Goal: Task Accomplishment & Management: Use online tool/utility

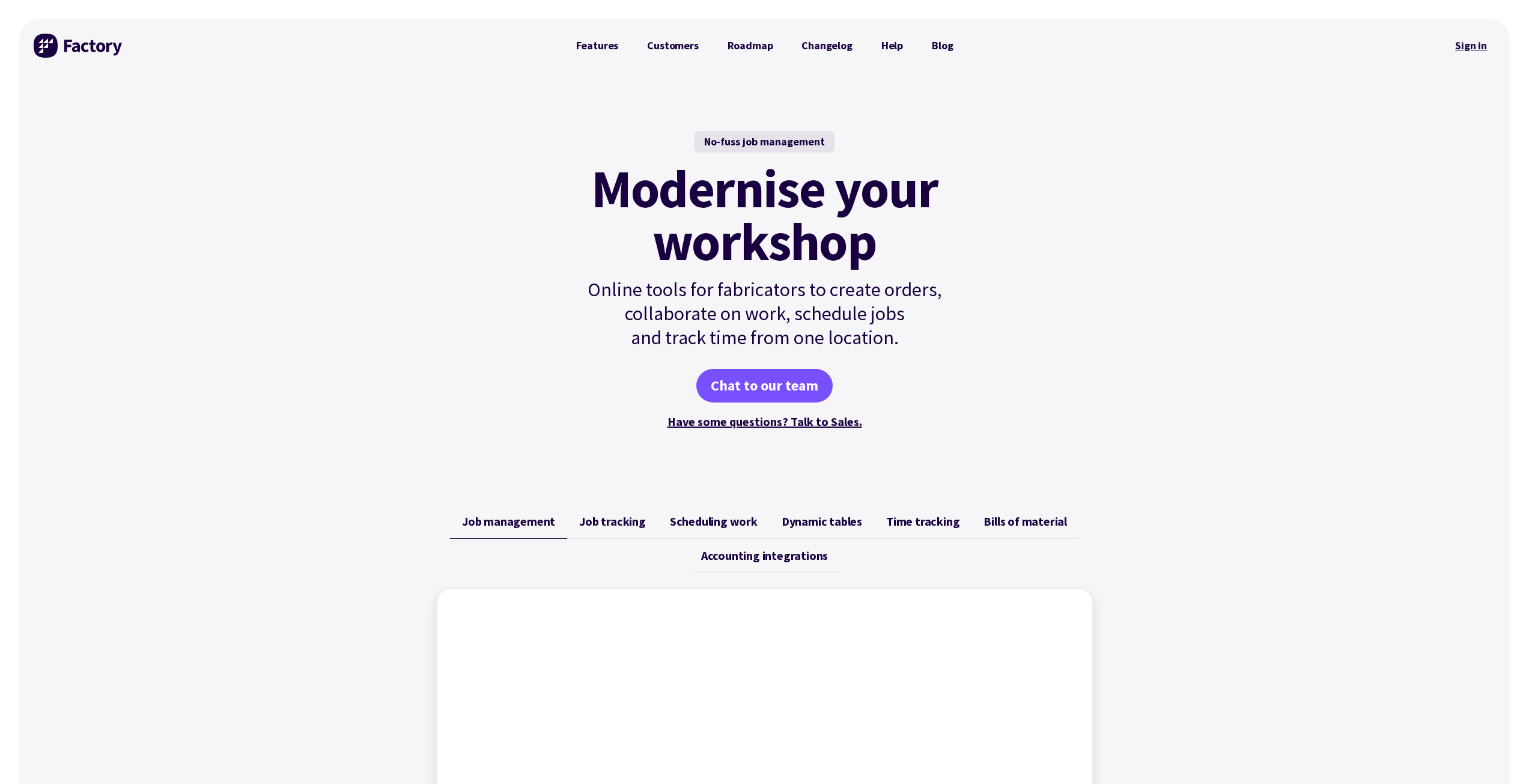
click at [755, 48] on link "Sign in" at bounding box center [1471, 46] width 49 height 28
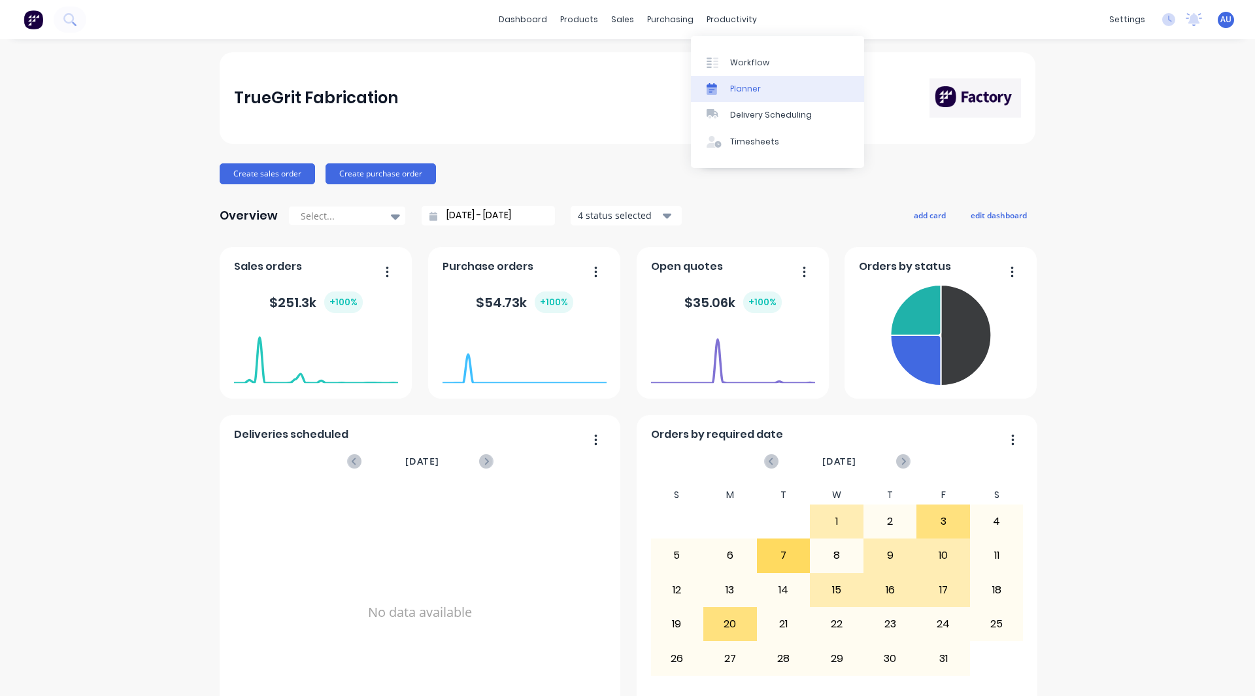
click at [760, 83] on link "Planner" at bounding box center [777, 89] width 173 height 26
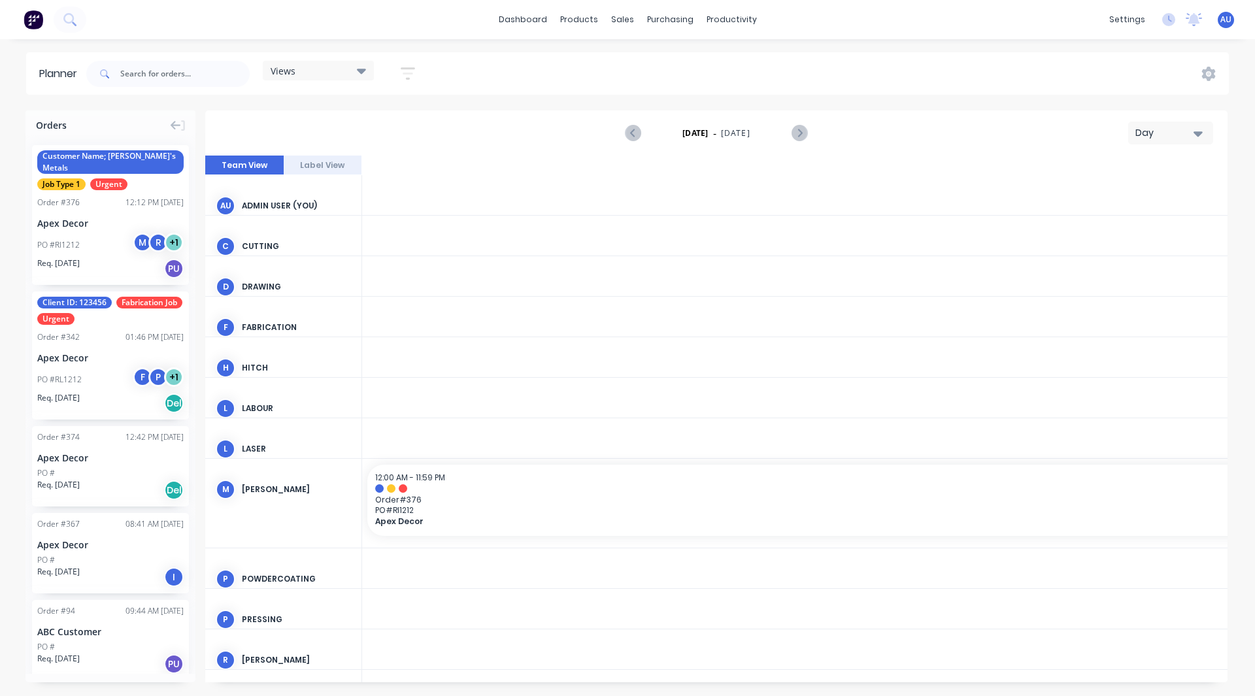
scroll to position [0, 3346]
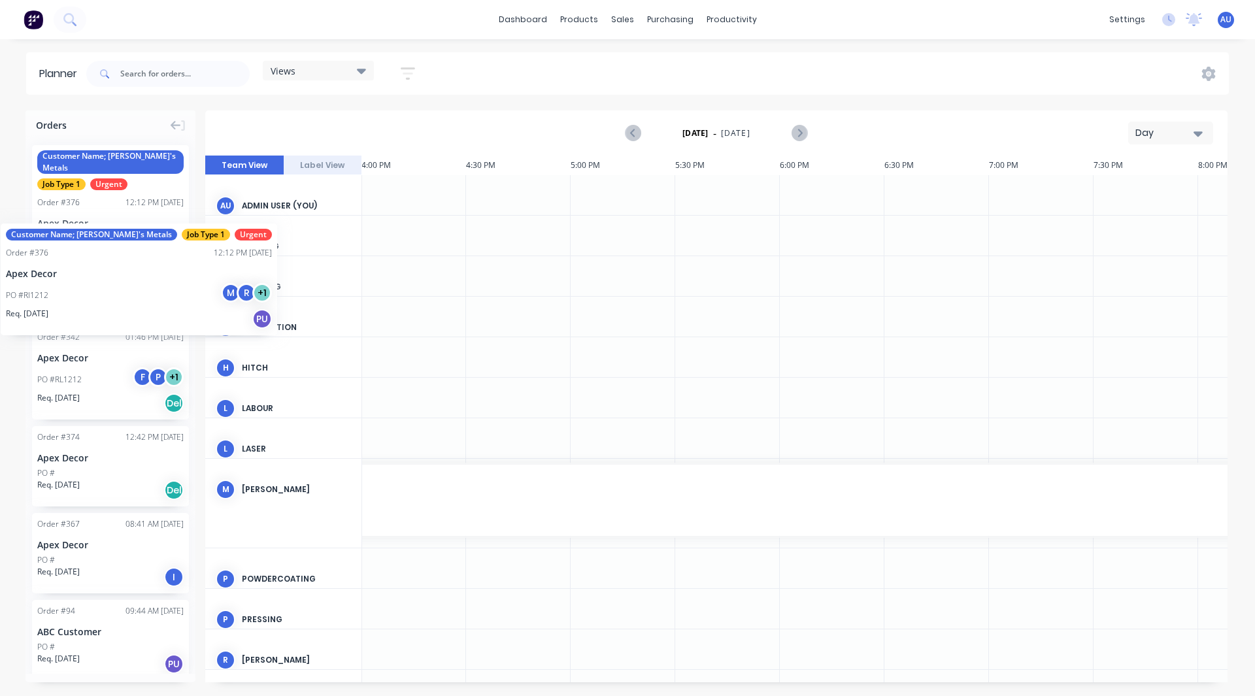
drag, startPoint x: 83, startPoint y: 226, endPoint x: 1, endPoint y: 214, distance: 83.3
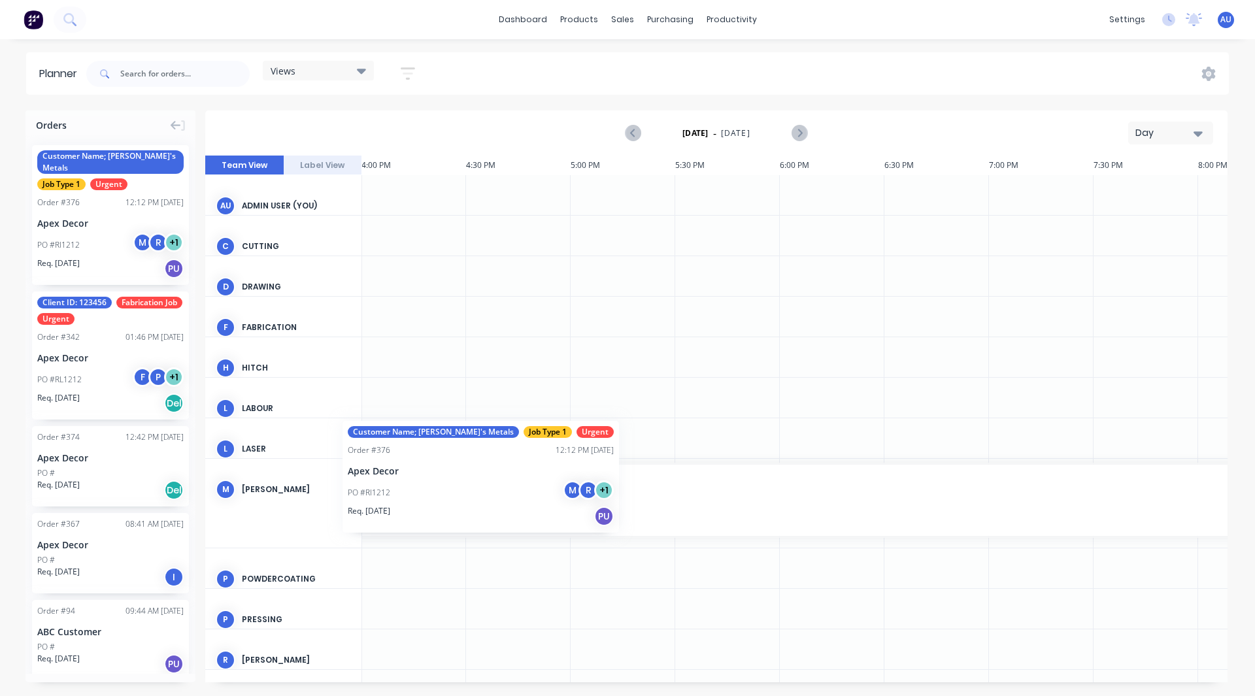
scroll to position [0, 3343]
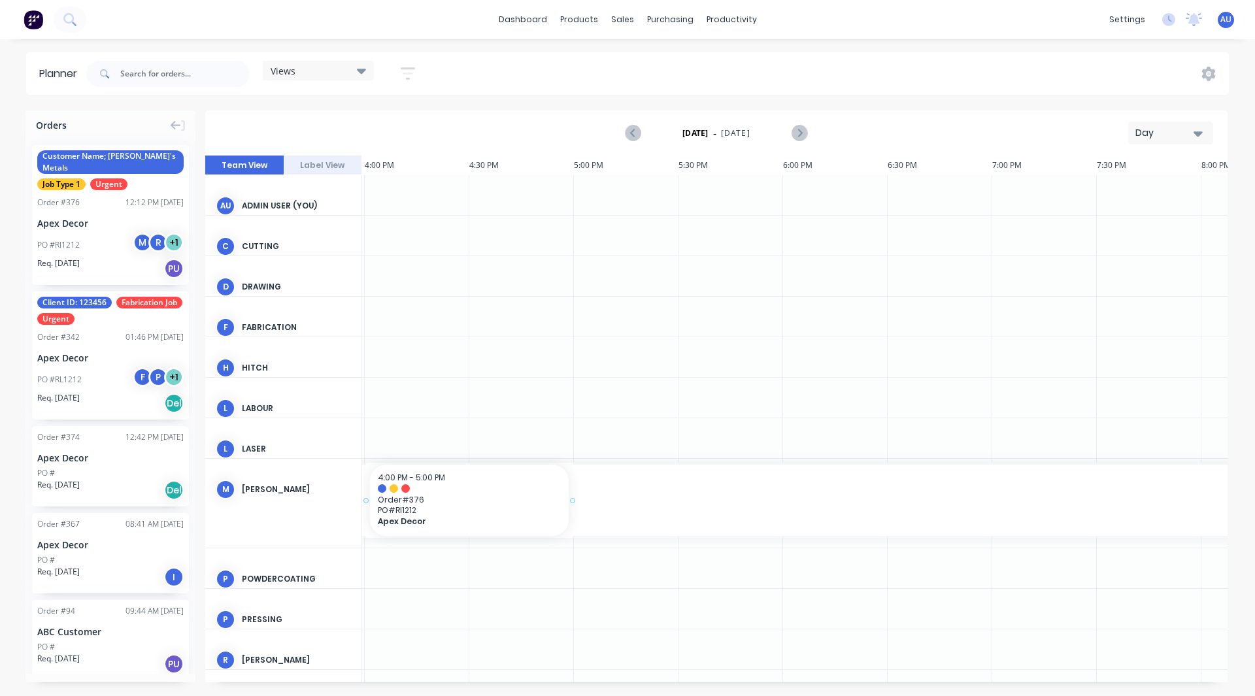
drag, startPoint x: 107, startPoint y: 210, endPoint x: 471, endPoint y: 484, distance: 456.0
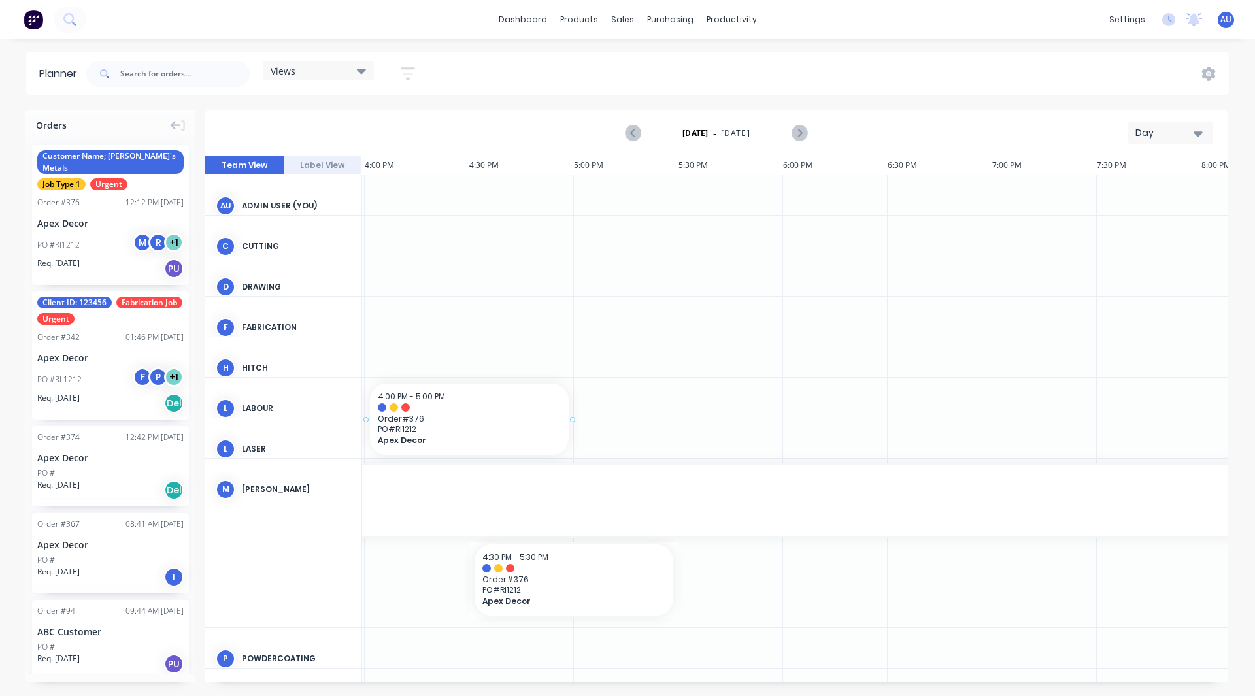
scroll to position [0, 3340]
drag, startPoint x: 102, startPoint y: 227, endPoint x: 719, endPoint y: 609, distance: 726.3
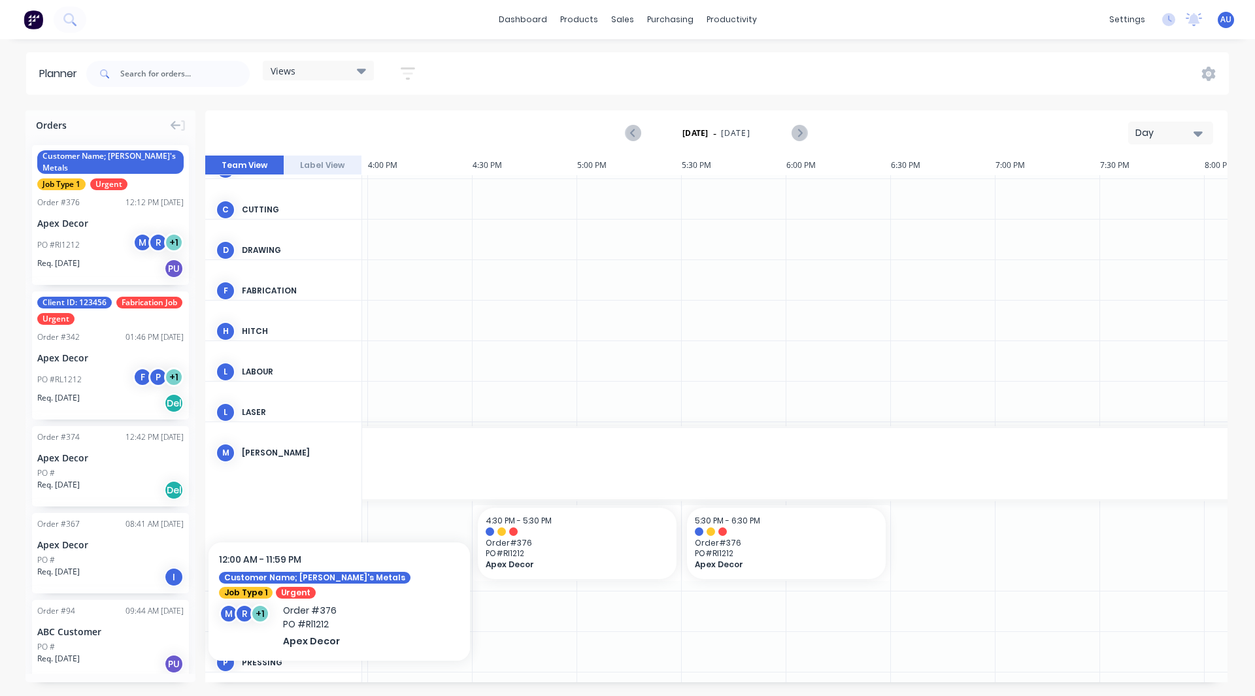
scroll to position [37, 3340]
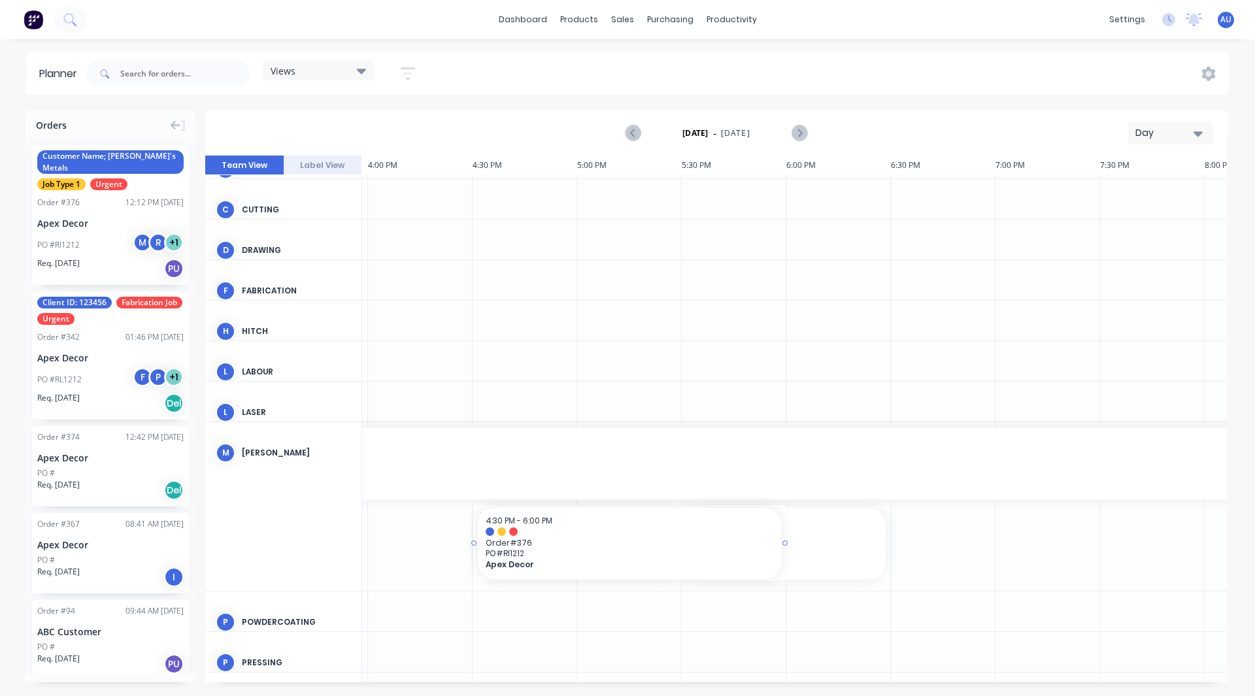
drag, startPoint x: 678, startPoint y: 542, endPoint x: 788, endPoint y: 535, distance: 110.7
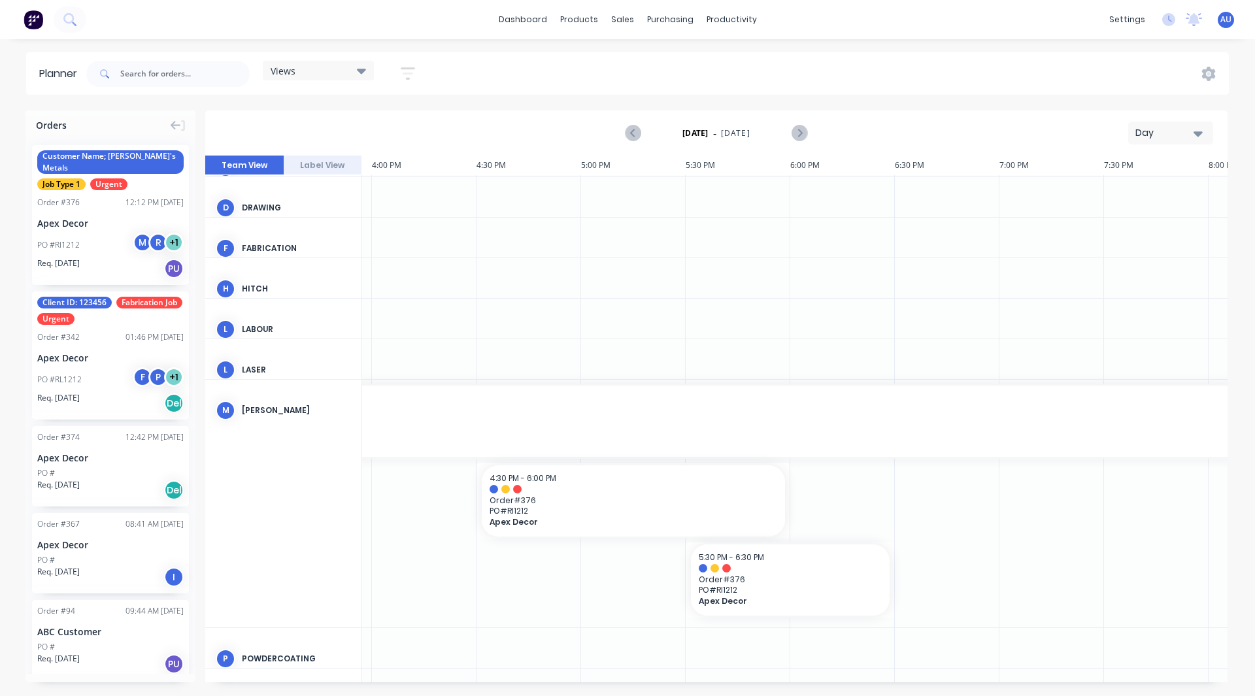
scroll to position [79, 3335]
click at [831, 135] on div "Day" at bounding box center [1165, 133] width 60 height 14
click at [831, 190] on div "Week" at bounding box center [1146, 194] width 129 height 26
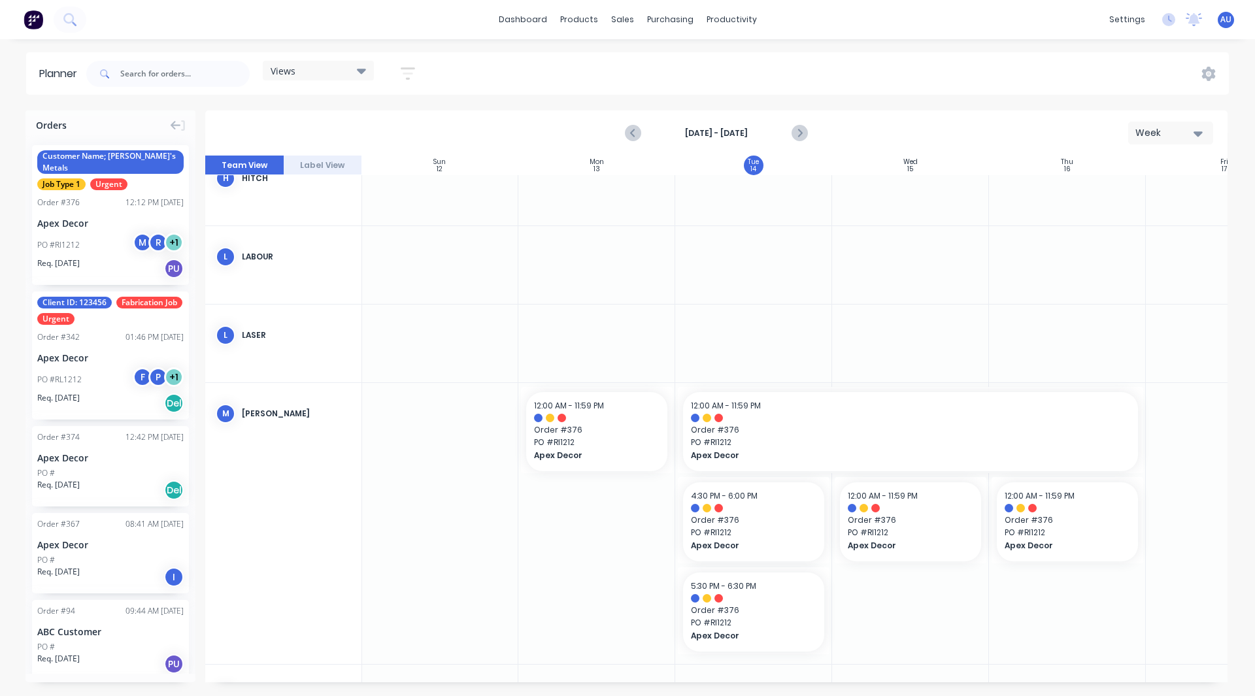
scroll to position [340, 1]
click at [831, 140] on button "Week" at bounding box center [1170, 133] width 85 height 23
click at [831, 216] on div "Month" at bounding box center [1146, 220] width 129 height 26
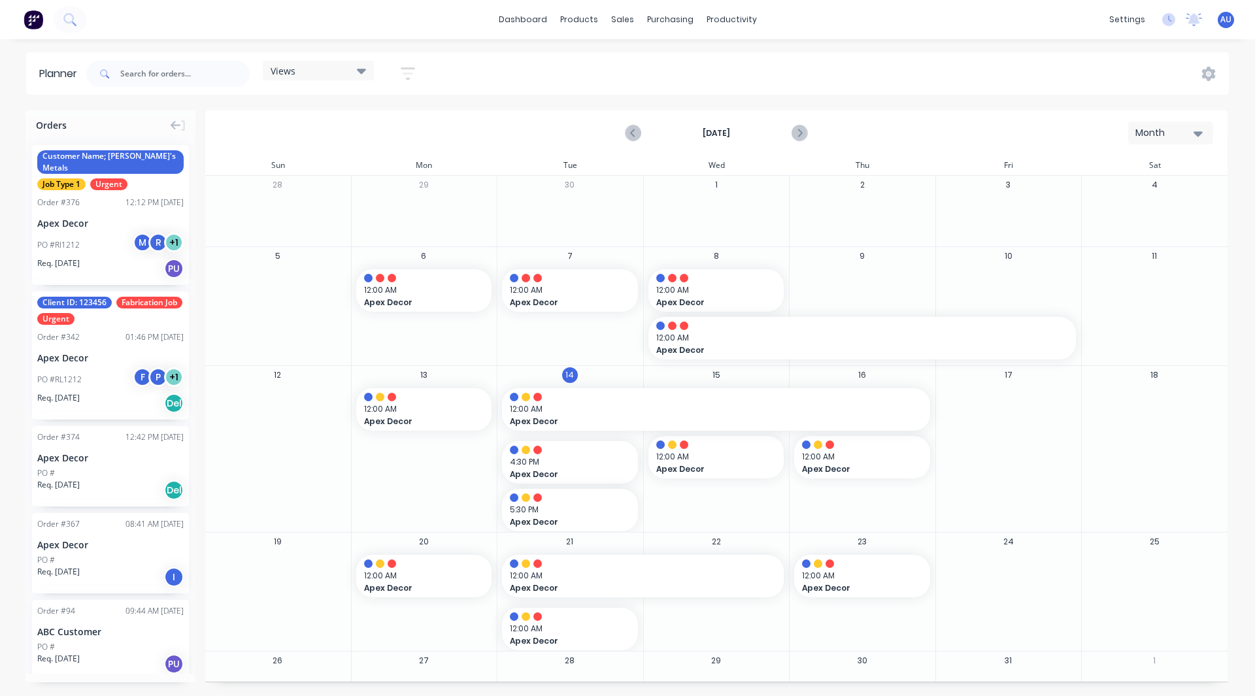
click at [336, 69] on div "Views" at bounding box center [318, 71] width 95 height 12
click at [519, 114] on div "October 2025 Month" at bounding box center [716, 133] width 1019 height 42
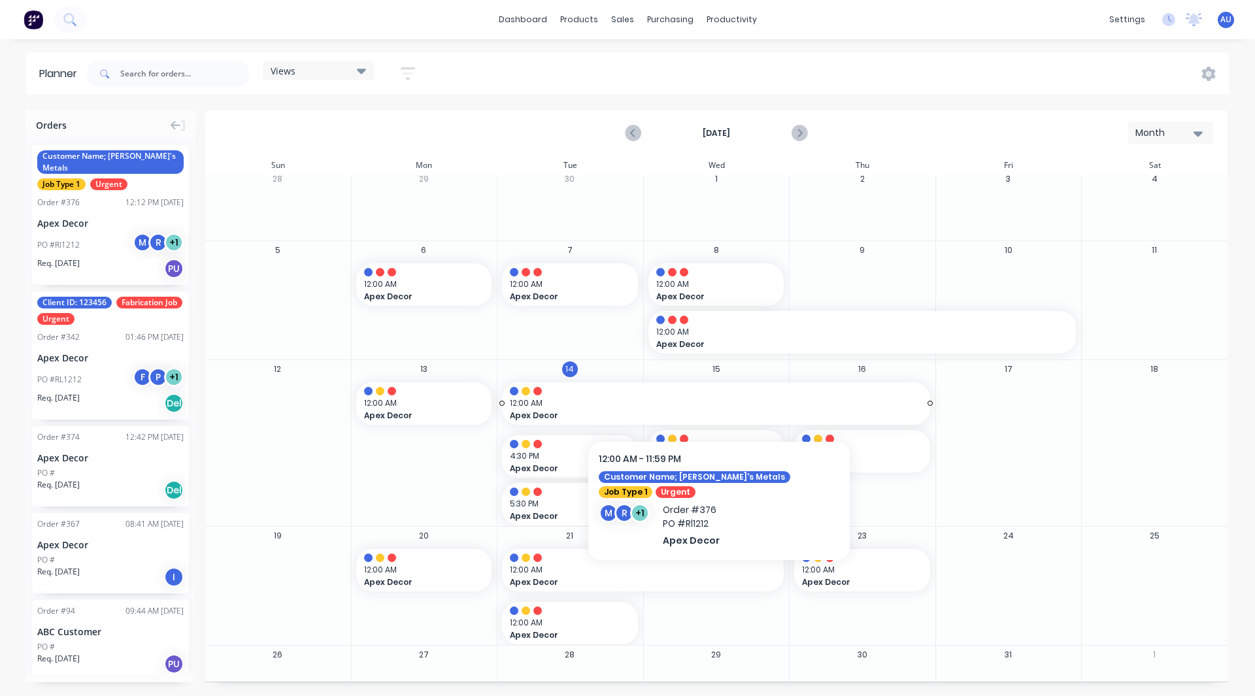
scroll to position [41, 0]
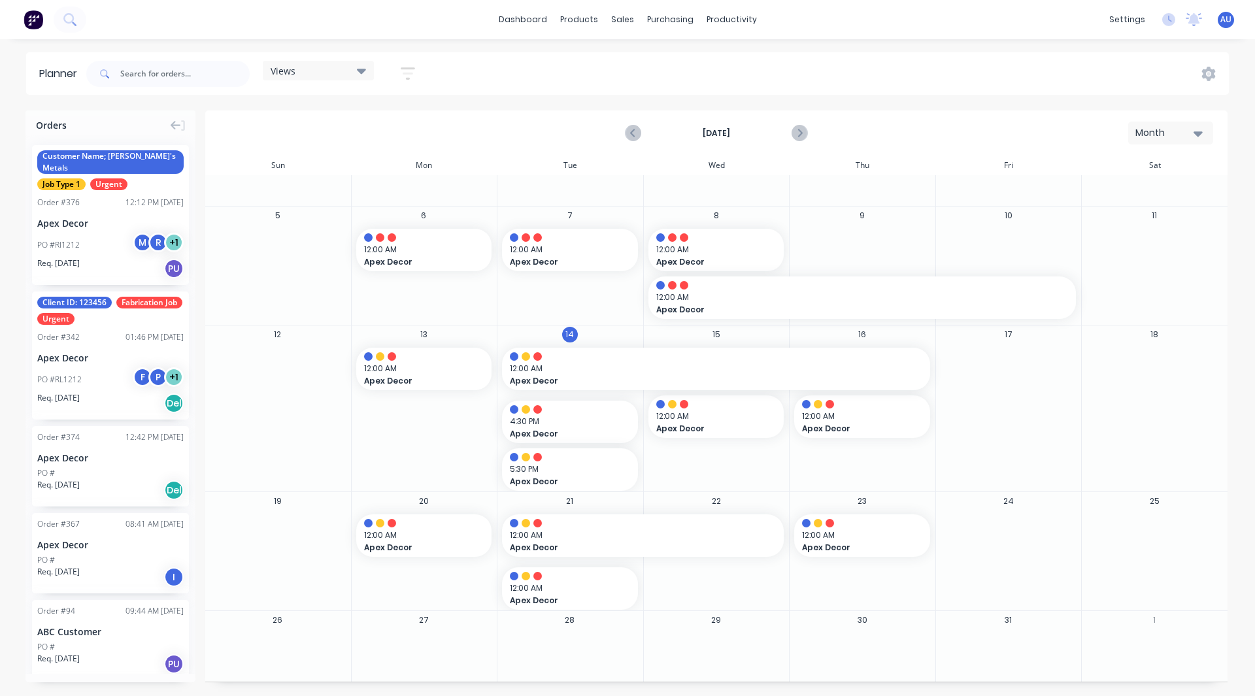
click at [831, 131] on div "Month" at bounding box center [1165, 133] width 60 height 14
click at [831, 191] on div "Week" at bounding box center [1146, 194] width 129 height 26
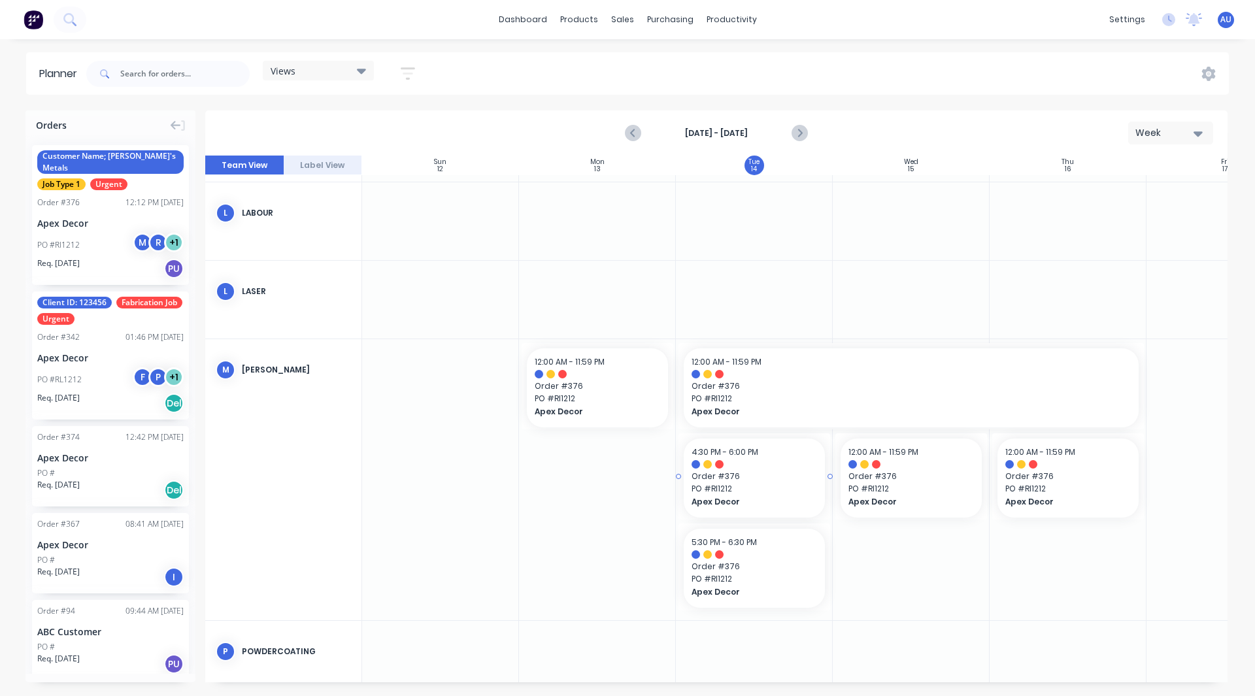
scroll to position [423, 0]
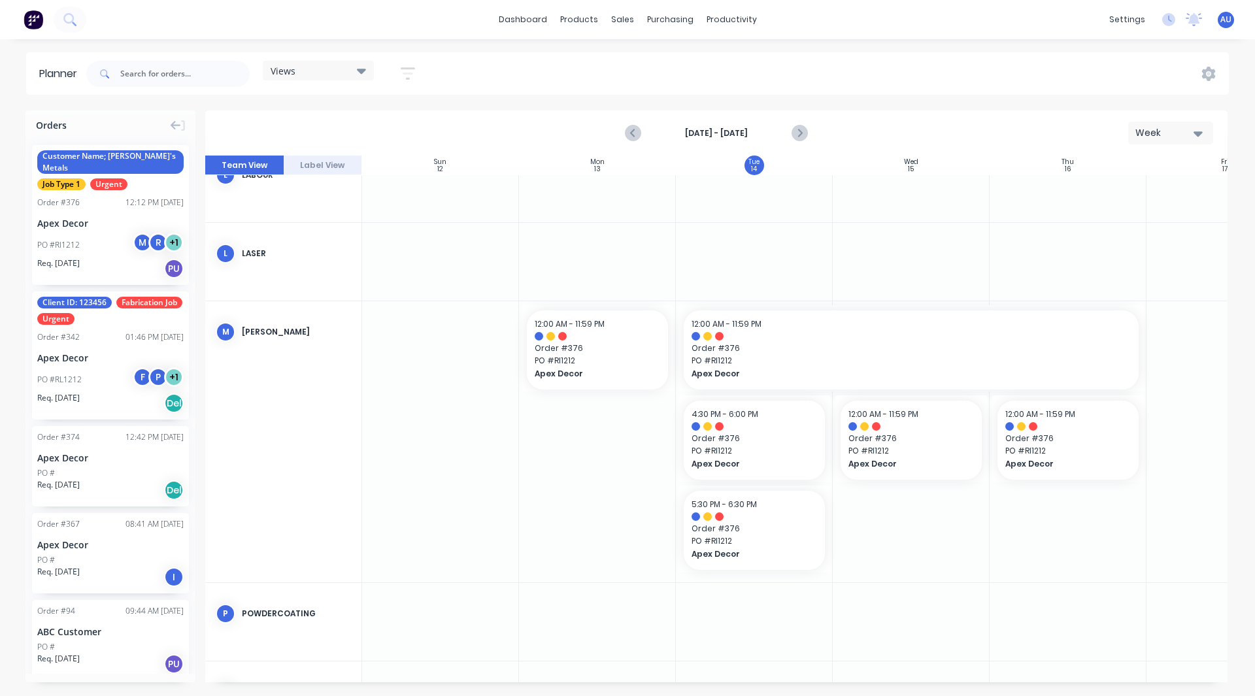
click at [13, 355] on div "Orders Customer Name; Rob's Metals Job Type 1 Urgent Order # 376 12:12 PM 10/10…" at bounding box center [627, 402] width 1255 height 585
click at [562, 397] on div at bounding box center [597, 441] width 157 height 281
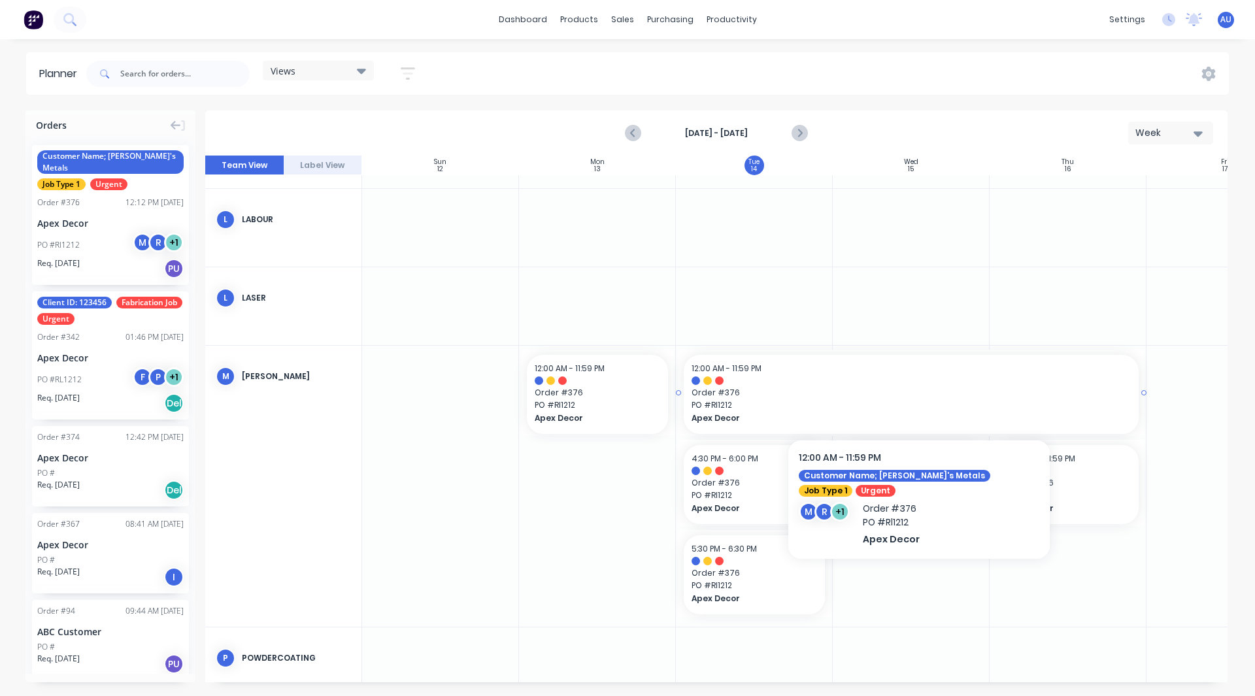
scroll to position [378, 0]
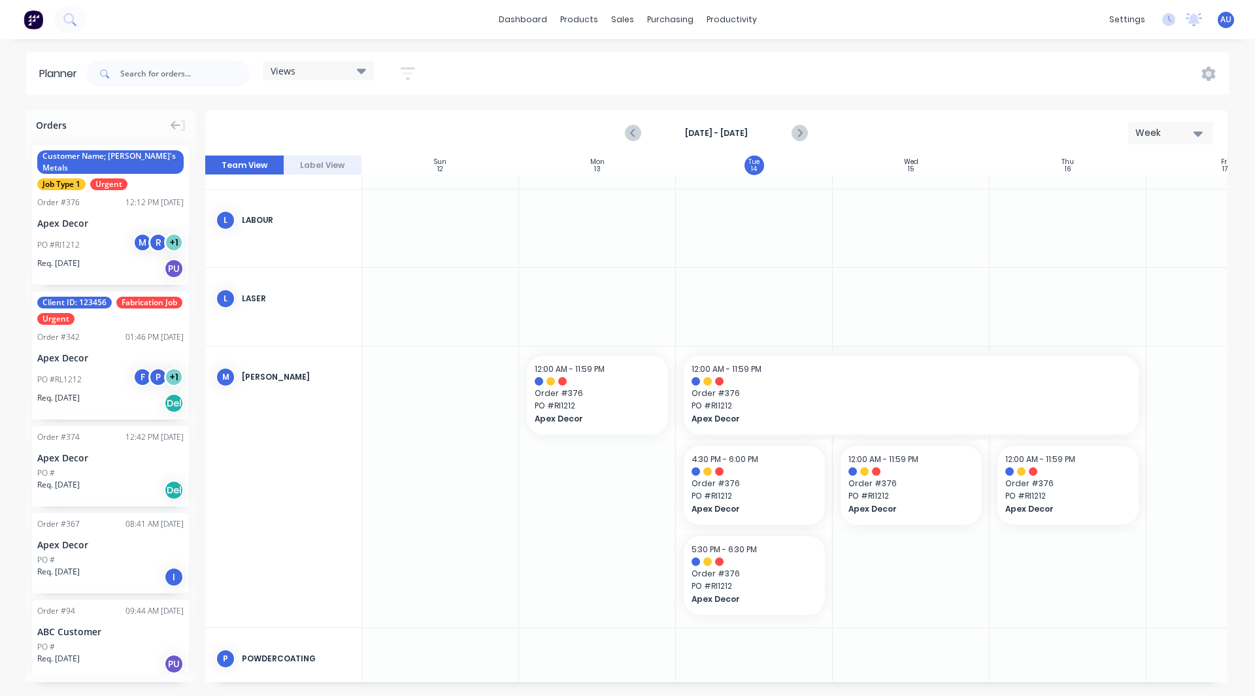
click at [723, 397] on div at bounding box center [754, 667] width 157 height 78
click at [480, 66] on div "Views Save new view None (Default) edit Show/Hide users Show/Hide orders Filter…" at bounding box center [656, 73] width 1145 height 39
click at [831, 119] on div "Oct 12th - Oct 18th Week" at bounding box center [716, 133] width 1019 height 42
click at [831, 56] on div "Views Save new view None (Default) edit Show/Hide users Show/Hide orders Filter…" at bounding box center [656, 73] width 1145 height 39
click at [831, 73] on div "Views Save new view None (Default) edit Show/Hide users Show/Hide orders Filter…" at bounding box center [656, 73] width 1145 height 39
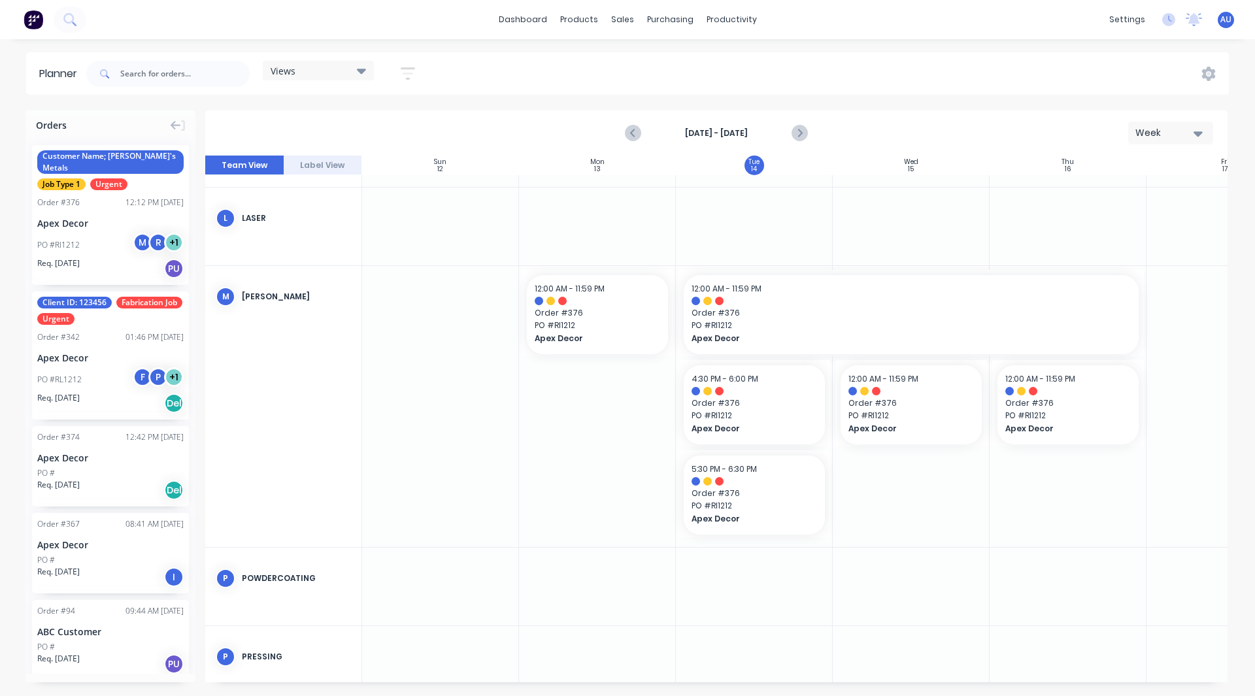
scroll to position [508, 0]
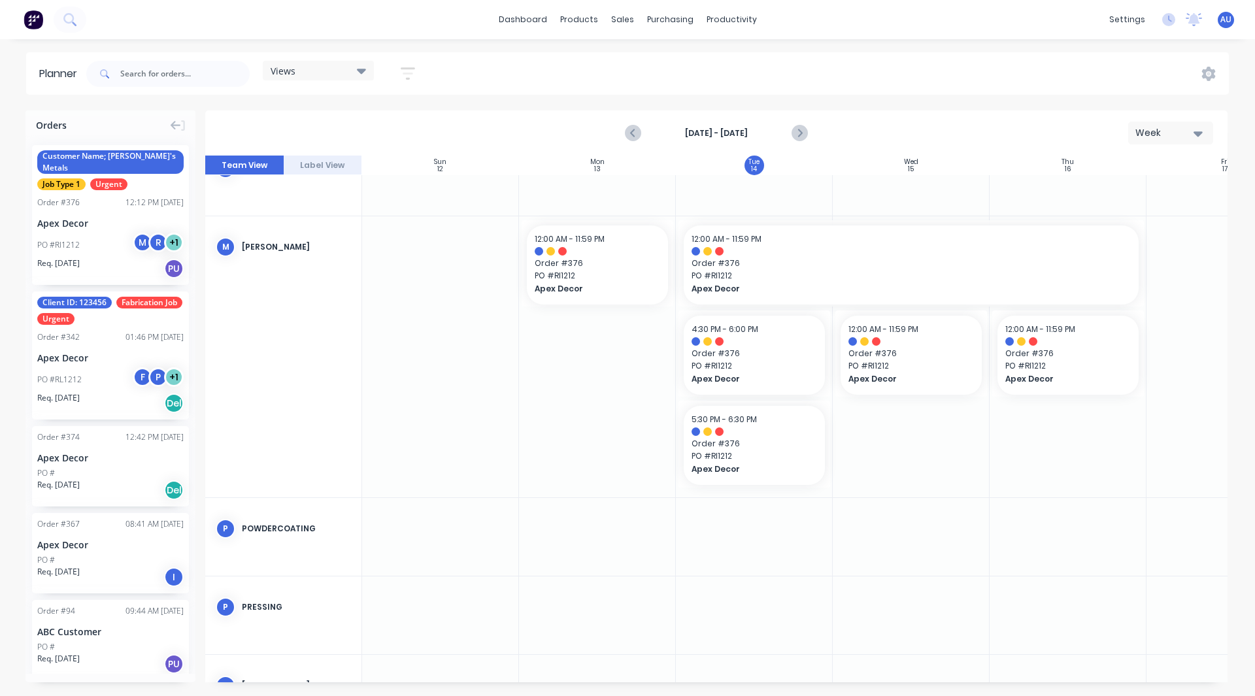
click at [831, 74] on div "Views Save new view None (Default) edit Show/Hide users Show/Hide orders Filter…" at bounding box center [656, 73] width 1145 height 39
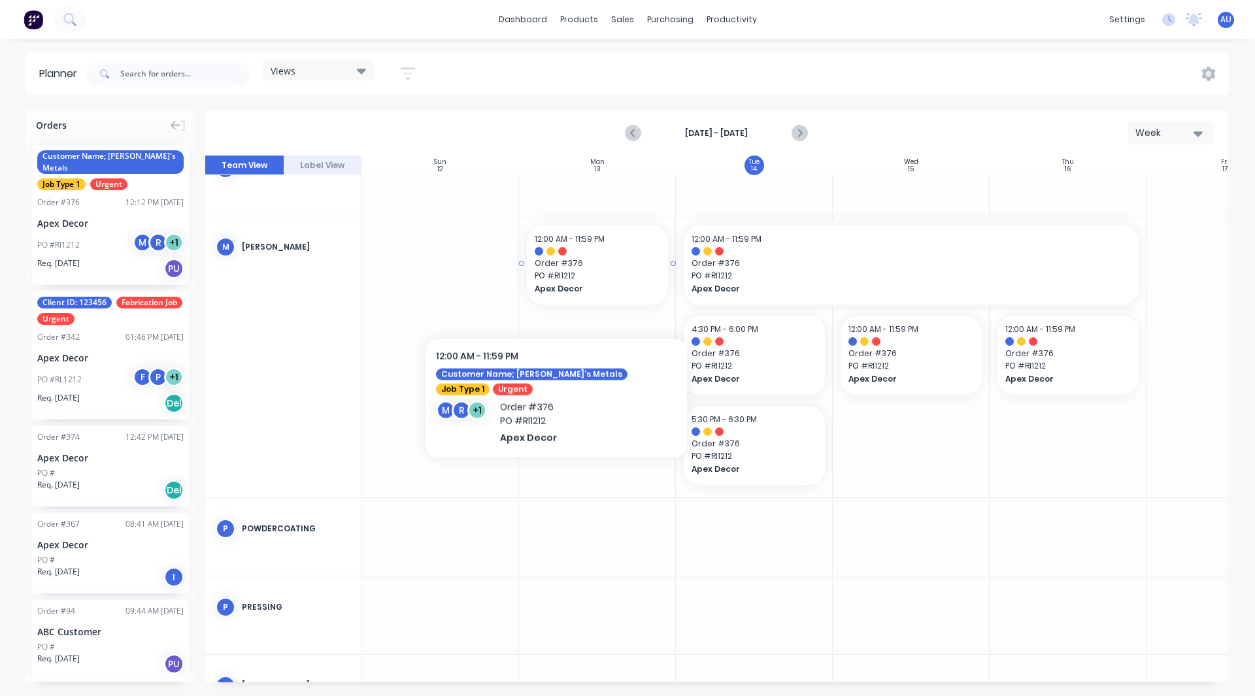
scroll to position [511, 0]
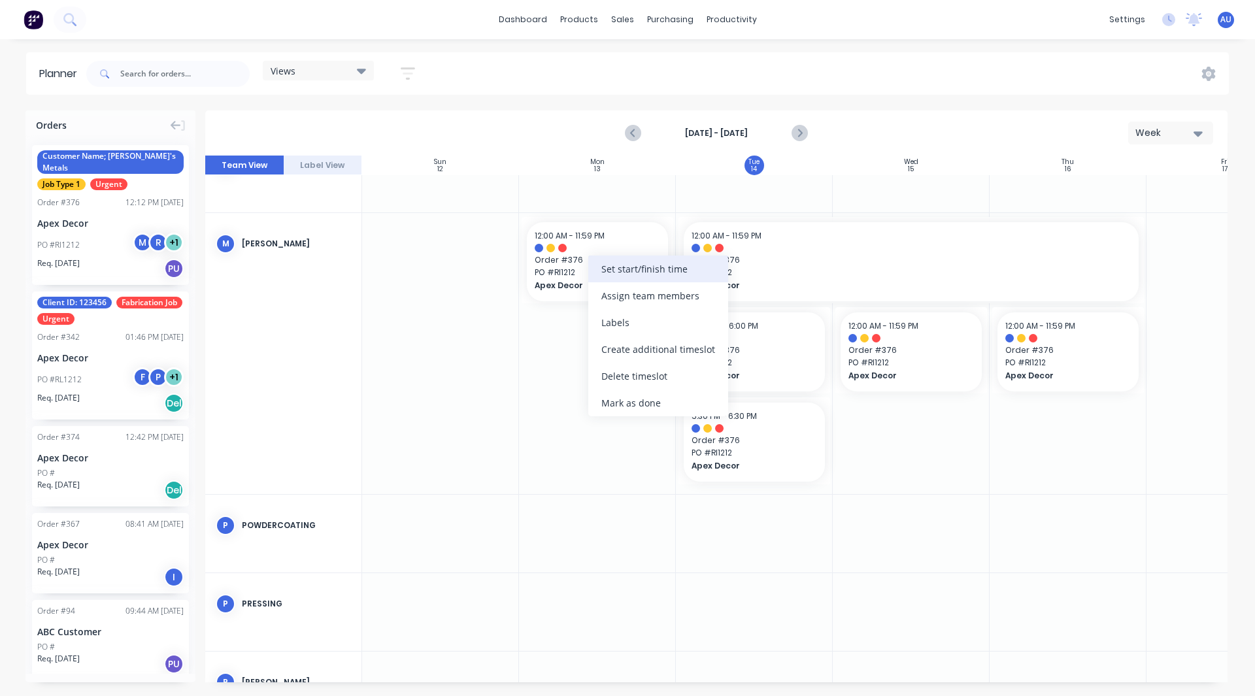
click at [621, 276] on div "Set start/finish time" at bounding box center [658, 269] width 140 height 27
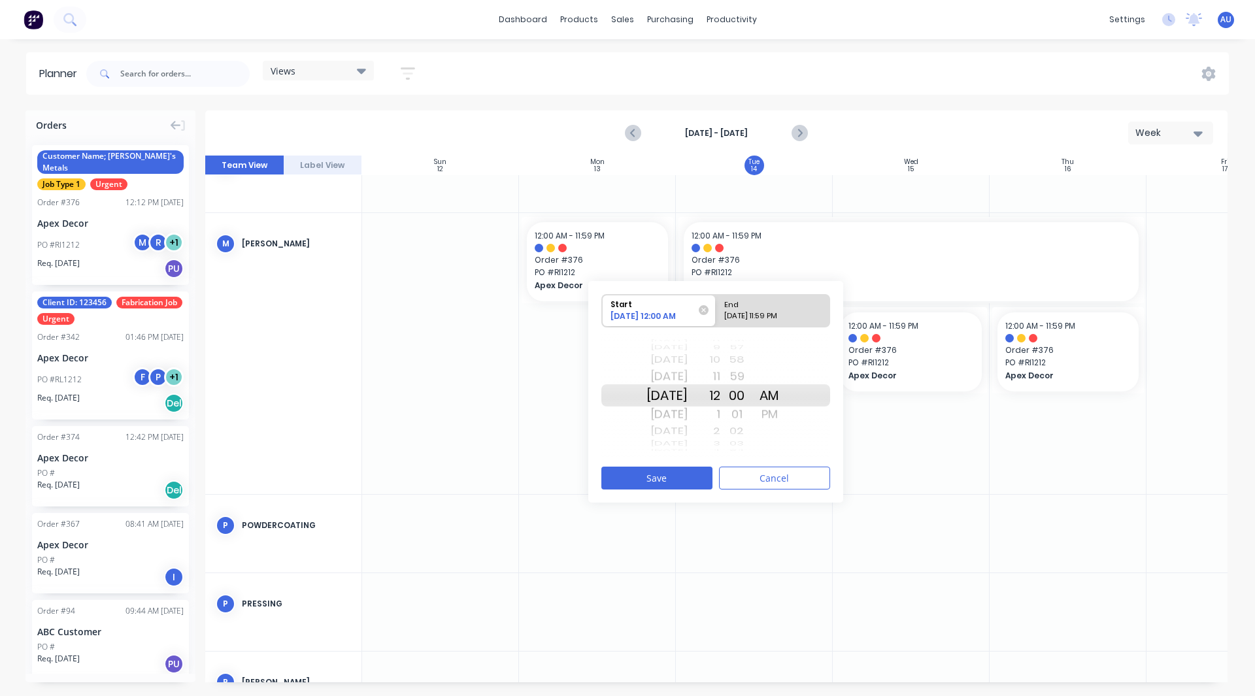
click at [731, 318] on div "10/13/2025 11:59 PM" at bounding box center [766, 318] width 95 height 16
click at [716, 318] on input "End 10/13/2025 11:59 PM" at bounding box center [716, 311] width 1 height 32
radio input "true"
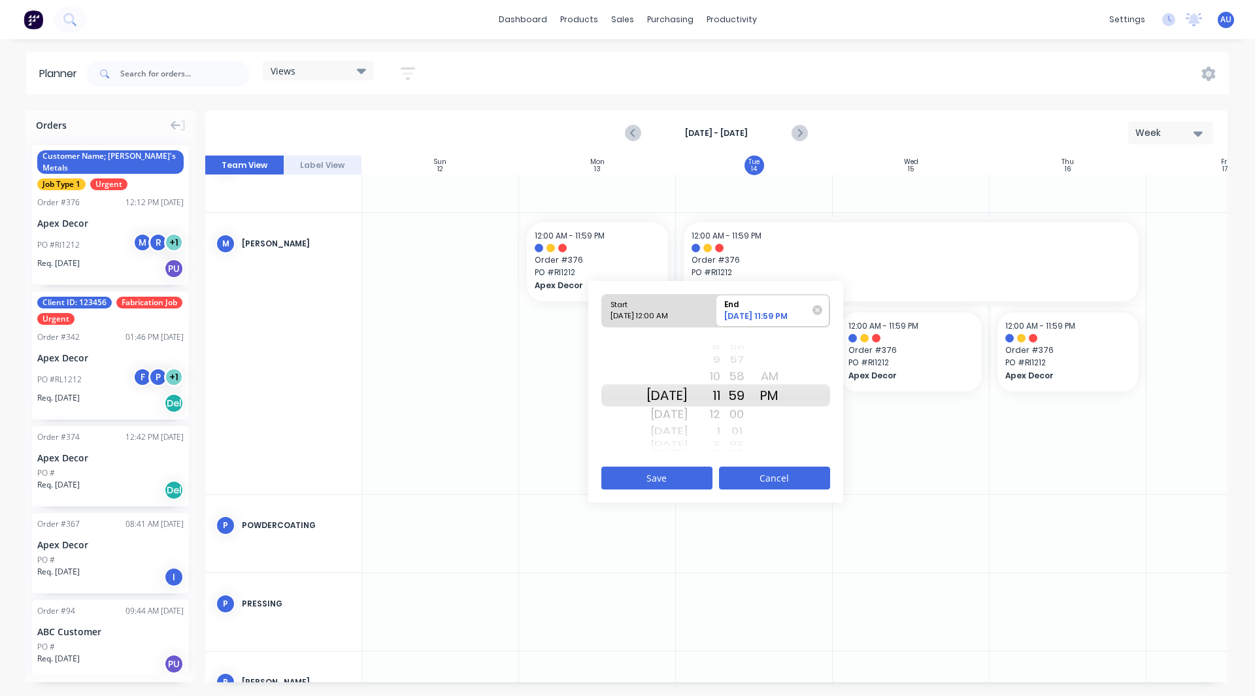
click at [738, 397] on button "Cancel" at bounding box center [774, 478] width 111 height 23
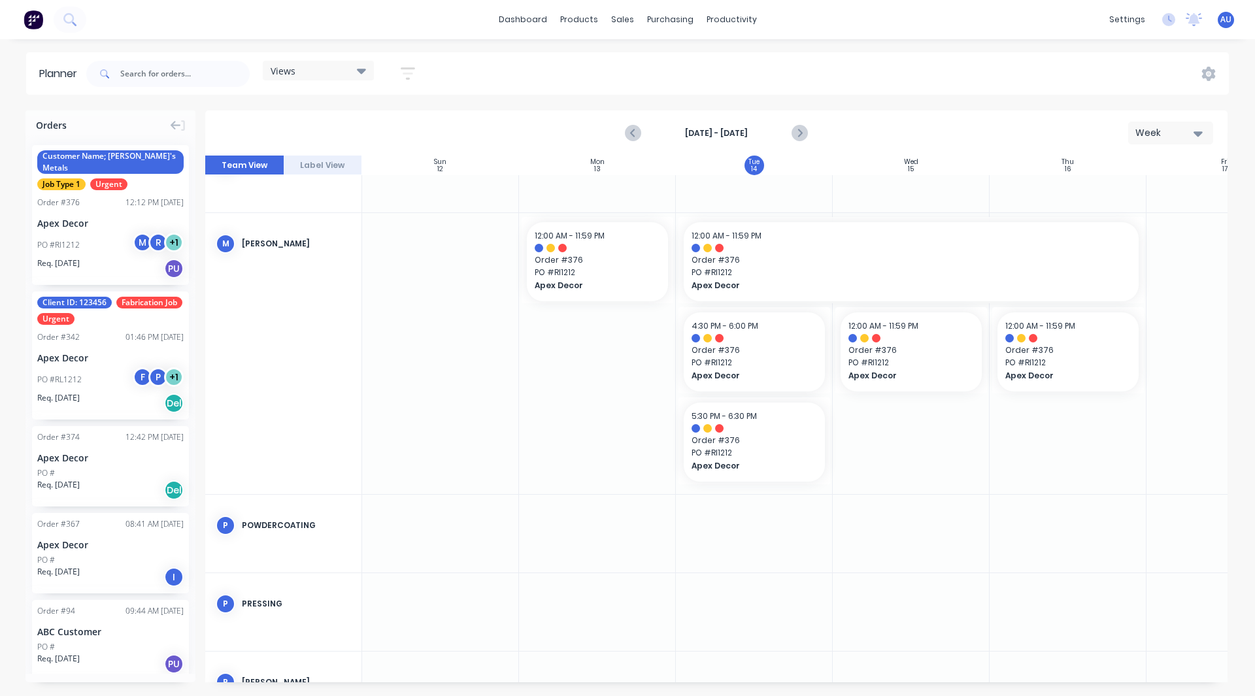
click at [483, 71] on div "Views Save new view None (Default) edit Show/Hide users Show/Hide orders Filter…" at bounding box center [656, 73] width 1145 height 39
click at [568, 107] on div "Planner Views Save new view None (Default) edit Show/Hide users Show/Hide order…" at bounding box center [627, 373] width 1255 height 643
click at [574, 83] on div "Views Save new view None (Default) edit Show/Hide users Show/Hide orders Filter…" at bounding box center [656, 73] width 1145 height 39
